Goal: Complete application form

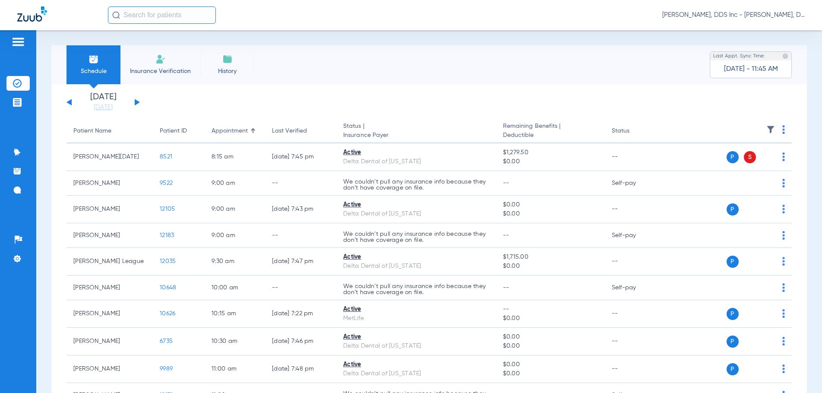
click at [166, 69] on span "Insurance Verification" at bounding box center [160, 71] width 67 height 9
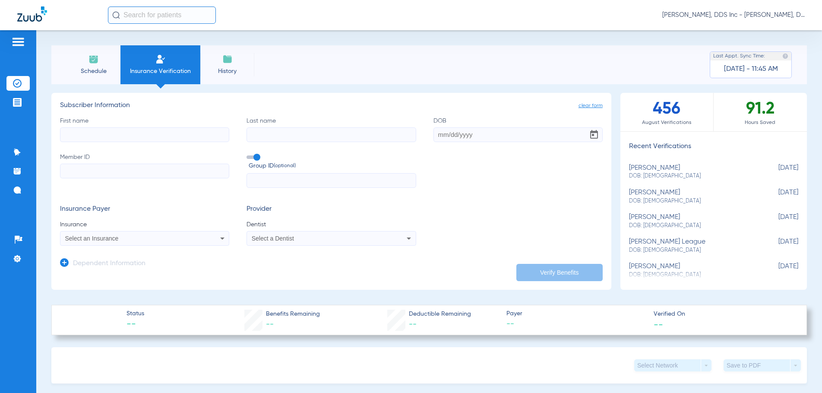
drag, startPoint x: 80, startPoint y: 114, endPoint x: 81, endPoint y: 125, distance: 10.4
click at [79, 118] on app-subscriber-form "Subscriber Information First name Last name DOB Member ID Group ID (optional) I…" at bounding box center [331, 173] width 543 height 144
click at [85, 130] on input "First name" at bounding box center [144, 134] width 169 height 15
click at [109, 137] on input "First name Required" at bounding box center [144, 134] width 169 height 15
click at [88, 135] on input "First name Required" at bounding box center [144, 134] width 169 height 15
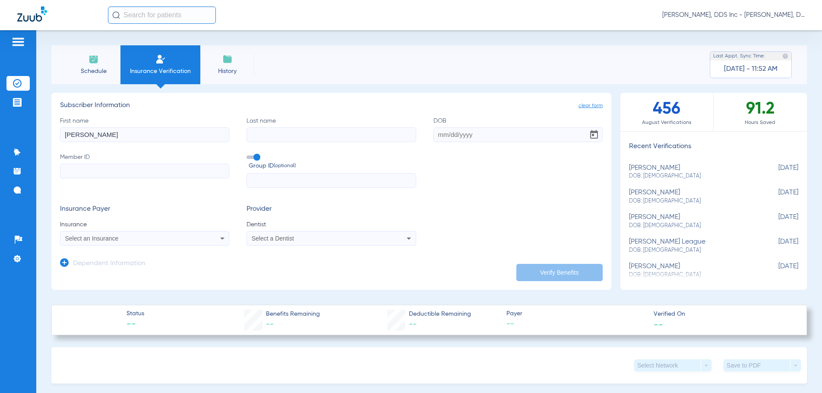
type input "[PERSON_NAME]"
type input "[DATE]"
click at [221, 238] on icon at bounding box center [222, 239] width 4 height 2
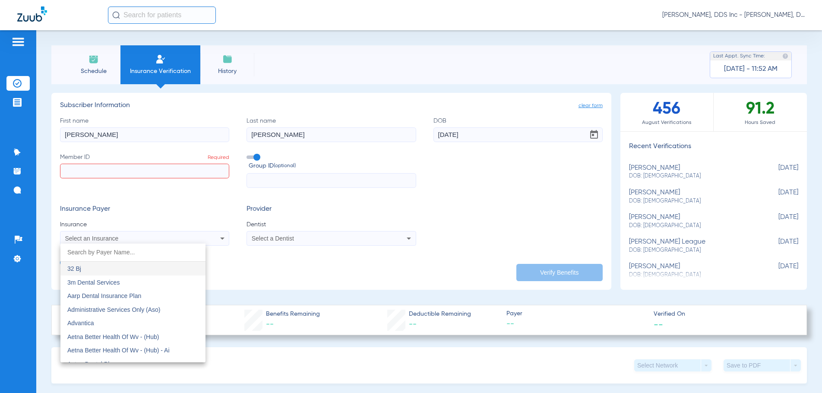
click at [204, 171] on div at bounding box center [411, 196] width 822 height 393
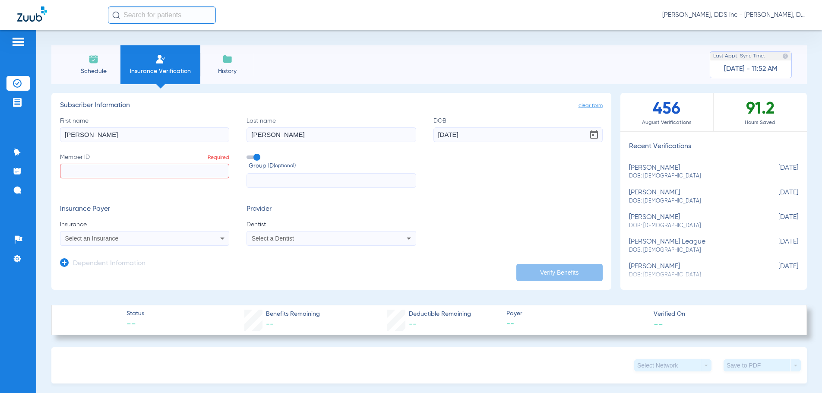
drag, startPoint x: 87, startPoint y: 79, endPoint x: 75, endPoint y: 79, distance: 12.1
click at [87, 79] on li "Schedule" at bounding box center [94, 64] width 54 height 39
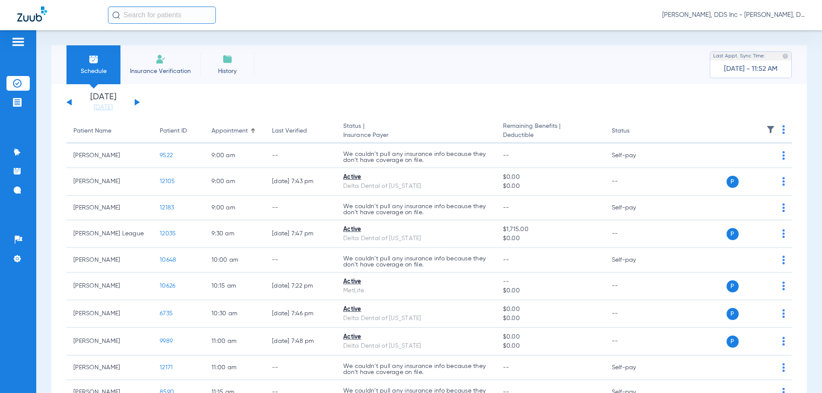
click at [17, 86] on img at bounding box center [17, 83] width 9 height 9
